Goal: Task Accomplishment & Management: Use online tool/utility

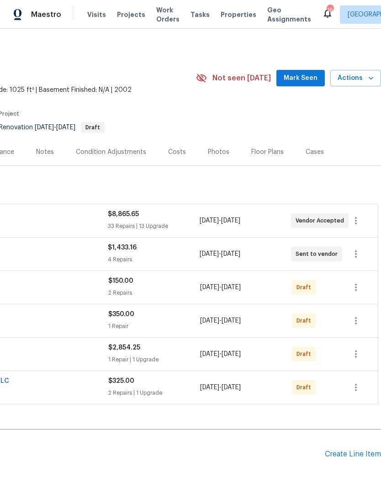
scroll to position [0, 135]
click at [315, 76] on span "Mark Seen" at bounding box center [301, 78] width 34 height 11
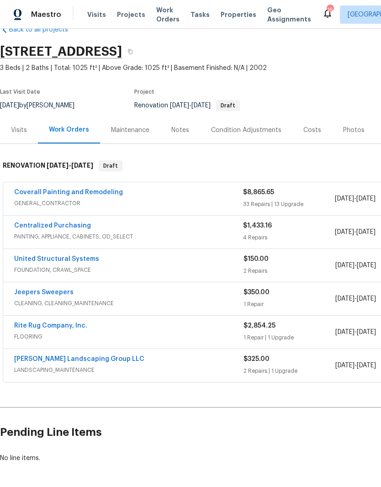
scroll to position [22, 0]
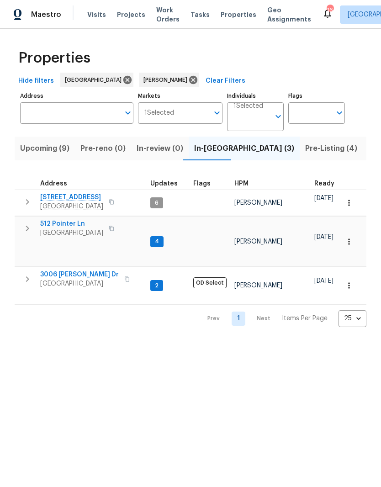
click at [80, 270] on span "3006 Sheddan Dr" at bounding box center [79, 274] width 79 height 9
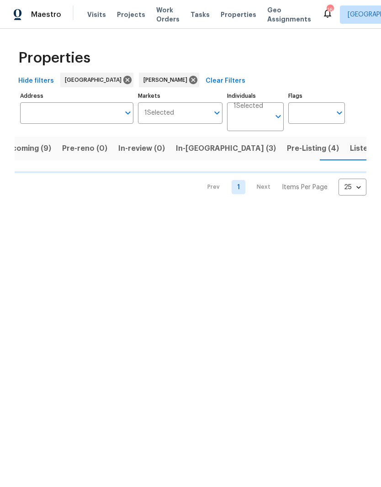
scroll to position [0, 19]
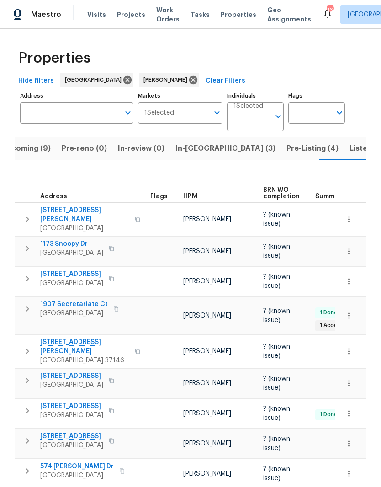
click at [73, 338] on span "108 Nancy Ave" at bounding box center [84, 347] width 89 height 18
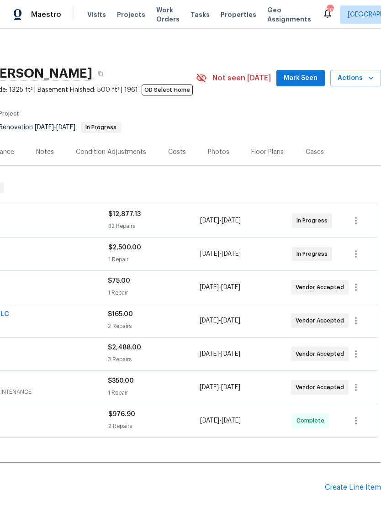
scroll to position [0, 135]
click at [303, 80] on span "Mark Seen" at bounding box center [301, 78] width 34 height 11
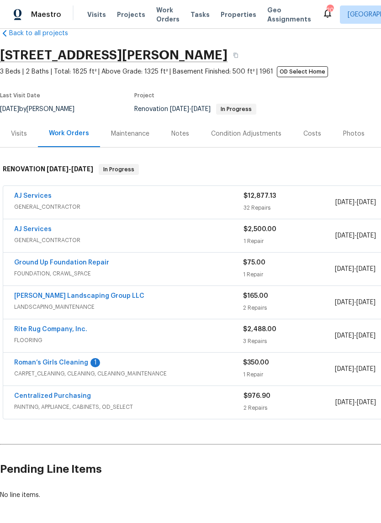
scroll to position [19, 0]
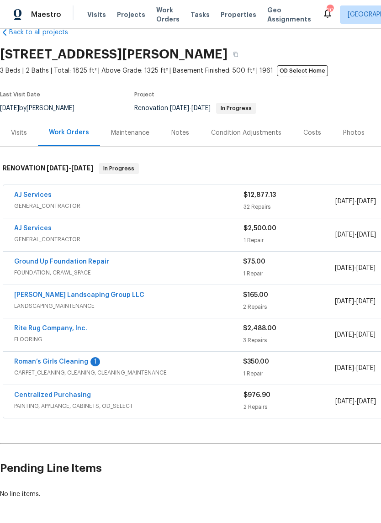
click at [48, 198] on link "AJ Services" at bounding box center [32, 195] width 37 height 6
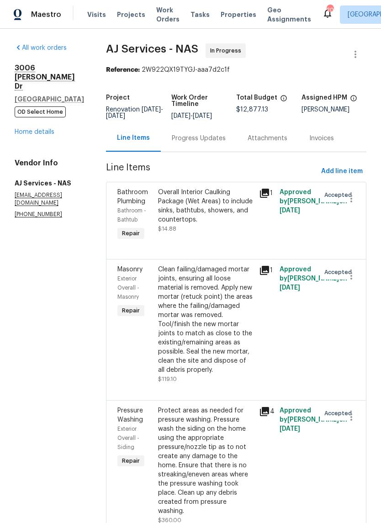
click at [43, 129] on link "Home details" at bounding box center [35, 132] width 40 height 6
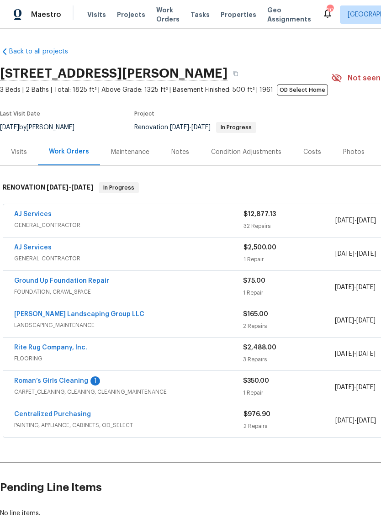
click at [308, 152] on div "Costs" at bounding box center [312, 152] width 18 height 9
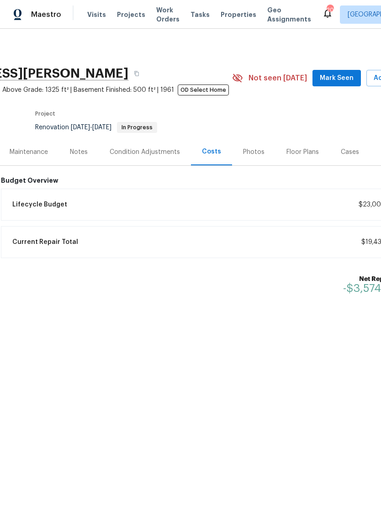
scroll to position [0, 101]
click at [329, 75] on span "Mark Seen" at bounding box center [335, 78] width 34 height 11
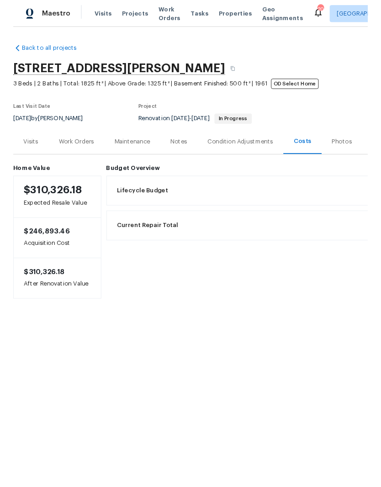
scroll to position [0, 0]
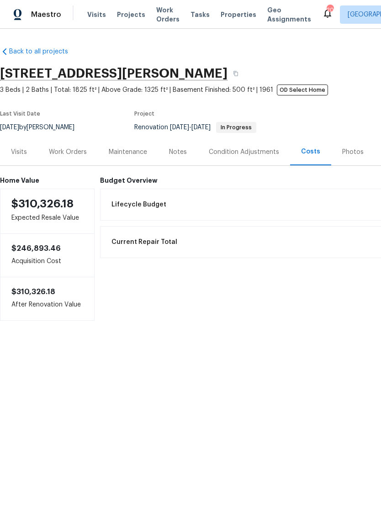
click at [70, 152] on div "Work Orders" at bounding box center [68, 152] width 38 height 9
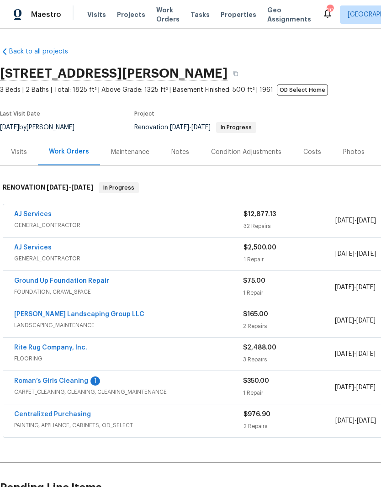
click at [40, 217] on link "AJ Services" at bounding box center [32, 214] width 37 height 6
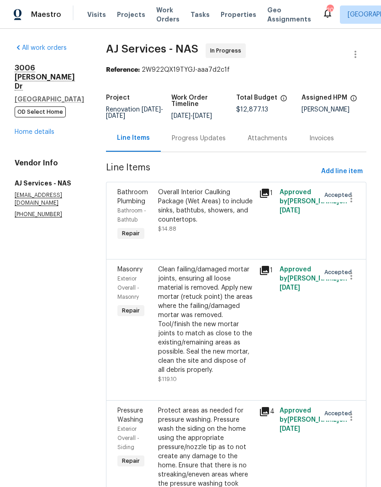
click at [42, 129] on link "Home details" at bounding box center [35, 132] width 40 height 6
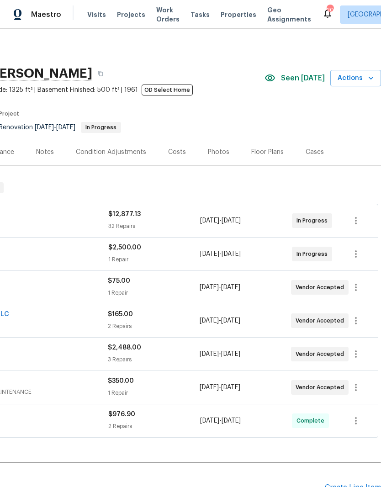
scroll to position [0, 135]
click at [271, 154] on div "Floor Plans" at bounding box center [268, 152] width 32 height 9
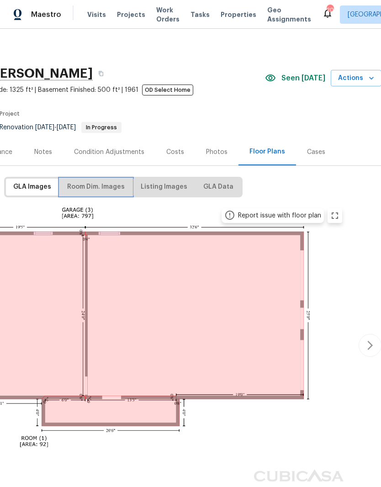
click at [112, 185] on span "Room Dim. Images" at bounding box center [96, 186] width 58 height 11
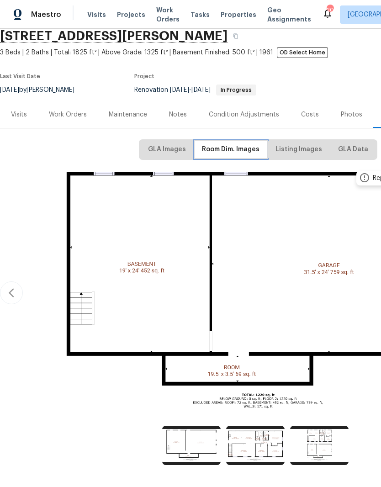
scroll to position [37, 0]
click at [263, 426] on img at bounding box center [255, 445] width 58 height 39
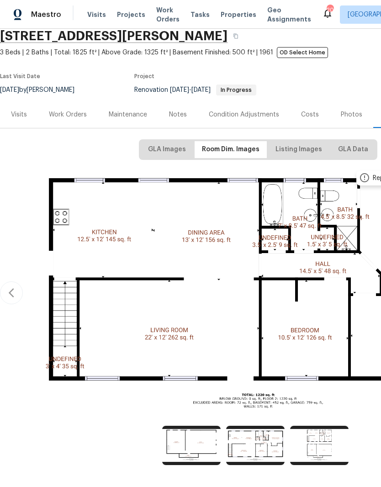
click at [73, 110] on div "Work Orders" at bounding box center [68, 114] width 38 height 9
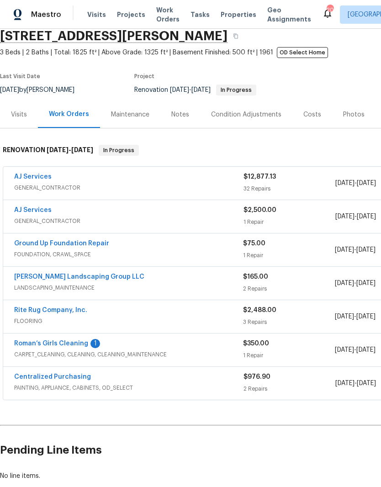
click at [49, 174] on link "AJ Services" at bounding box center [32, 177] width 37 height 6
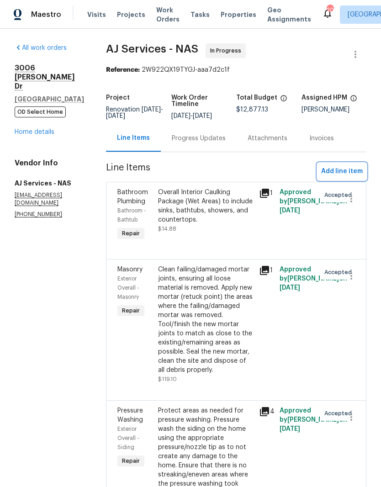
click at [350, 177] on span "Add line item" at bounding box center [342, 171] width 42 height 11
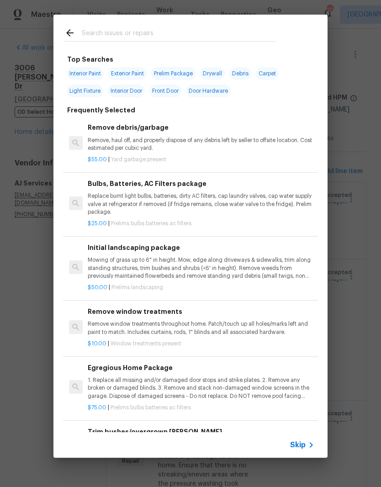
click at [196, 32] on input "text" at bounding box center [179, 34] width 194 height 14
type input "Floor"
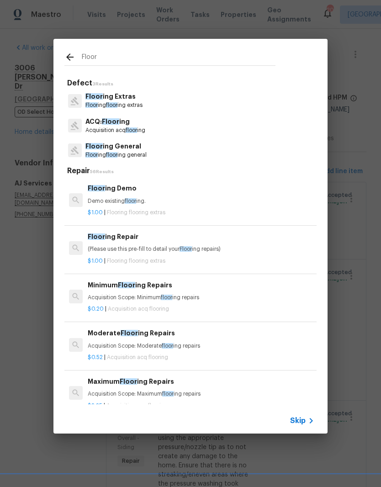
click at [133, 148] on p "Floor ing General" at bounding box center [115, 147] width 61 height 10
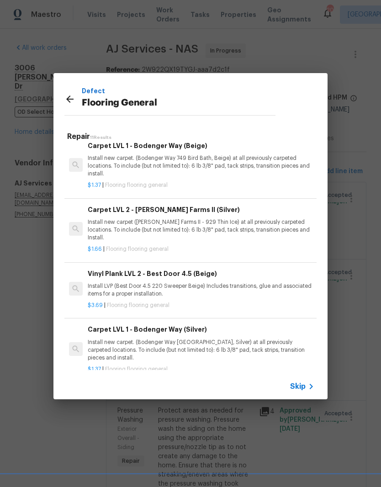
scroll to position [409, 0]
click at [221, 484] on div at bounding box center [190, 243] width 381 height 487
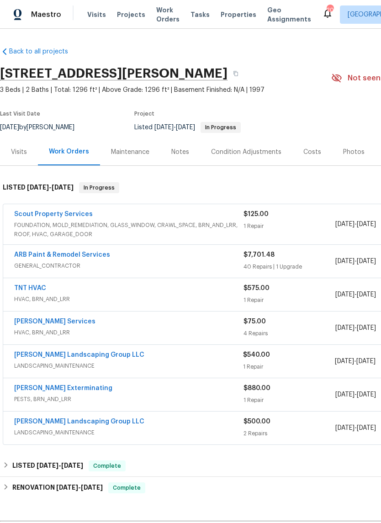
click at [72, 214] on link "Scout Property Services" at bounding box center [53, 214] width 79 height 6
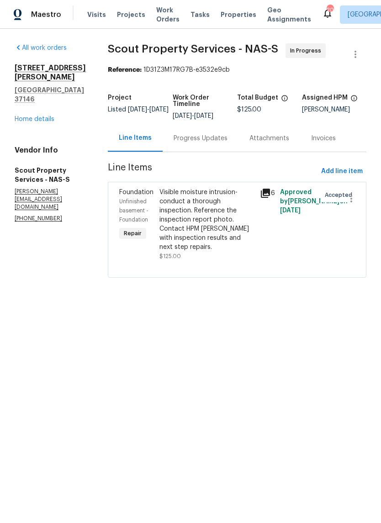
click at [185, 135] on div "Progress Updates" at bounding box center [201, 138] width 54 height 9
